Goal: Task Accomplishment & Management: Manage account settings

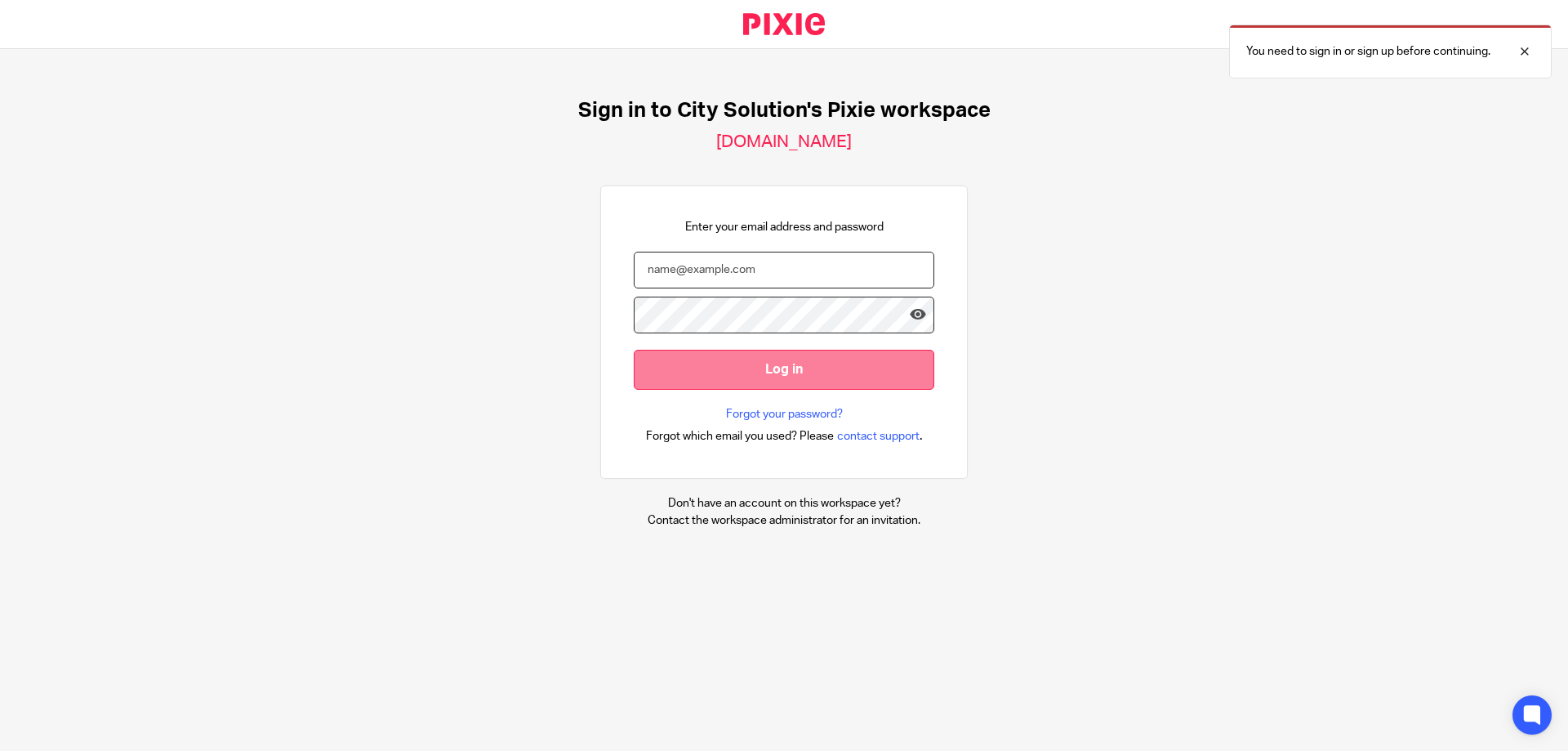
type input "[PERSON_NAME][EMAIL_ADDRESS][DOMAIN_NAME]"
click at [783, 369] on input "Log in" at bounding box center [783, 370] width 300 height 40
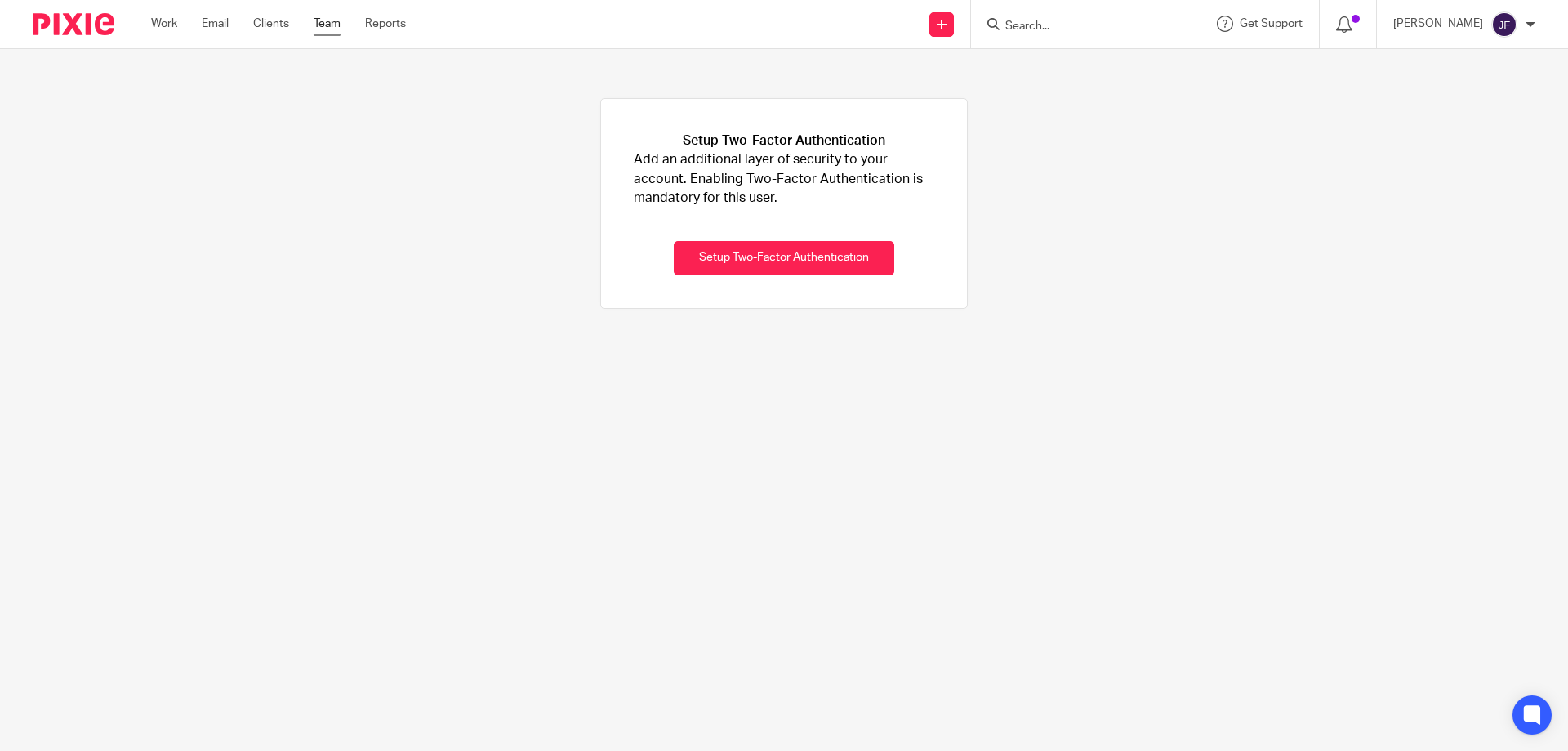
click at [332, 21] on link "Team" at bounding box center [327, 24] width 27 height 17
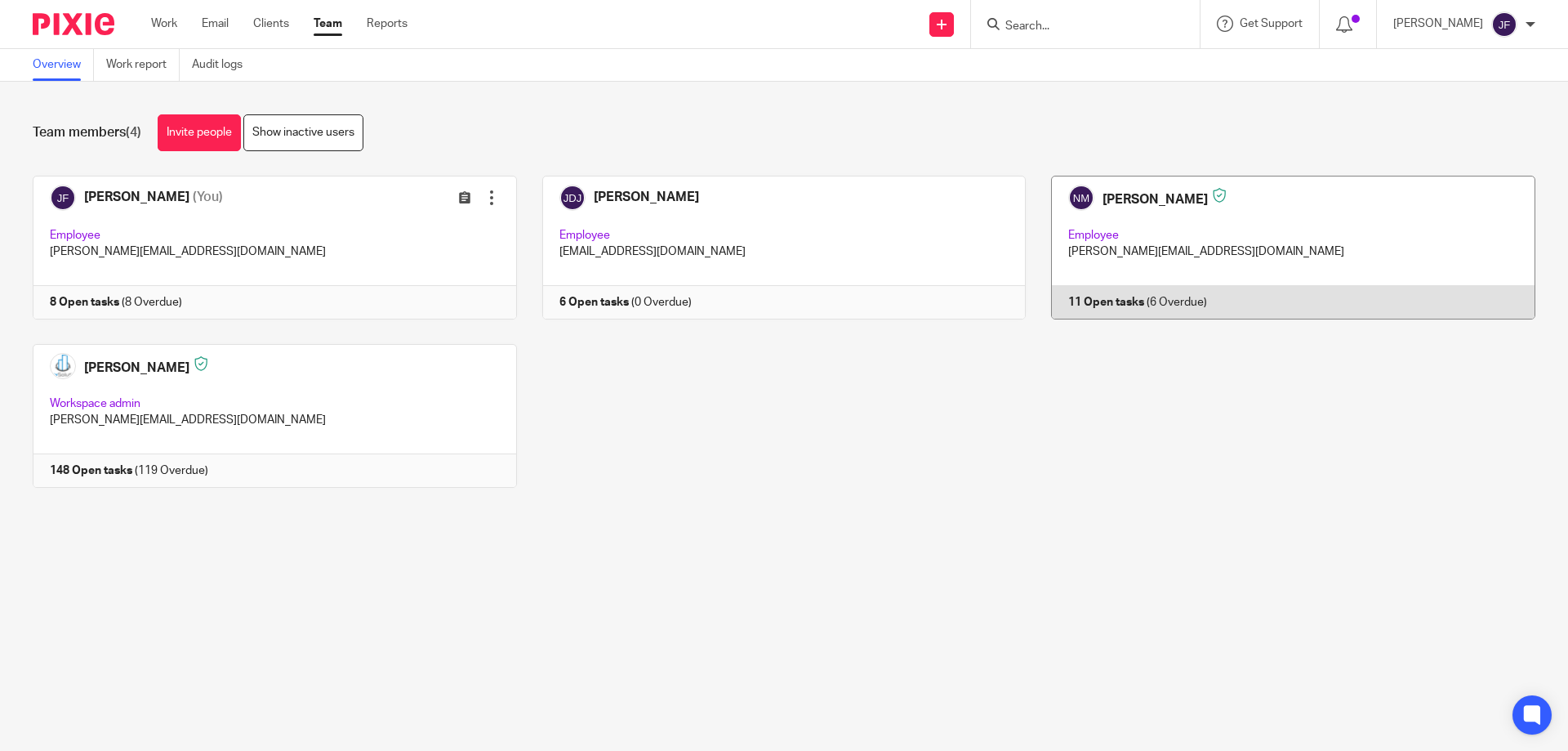
click at [1107, 307] on link at bounding box center [1280, 248] width 510 height 144
